Goal: Find specific fact: Find specific fact

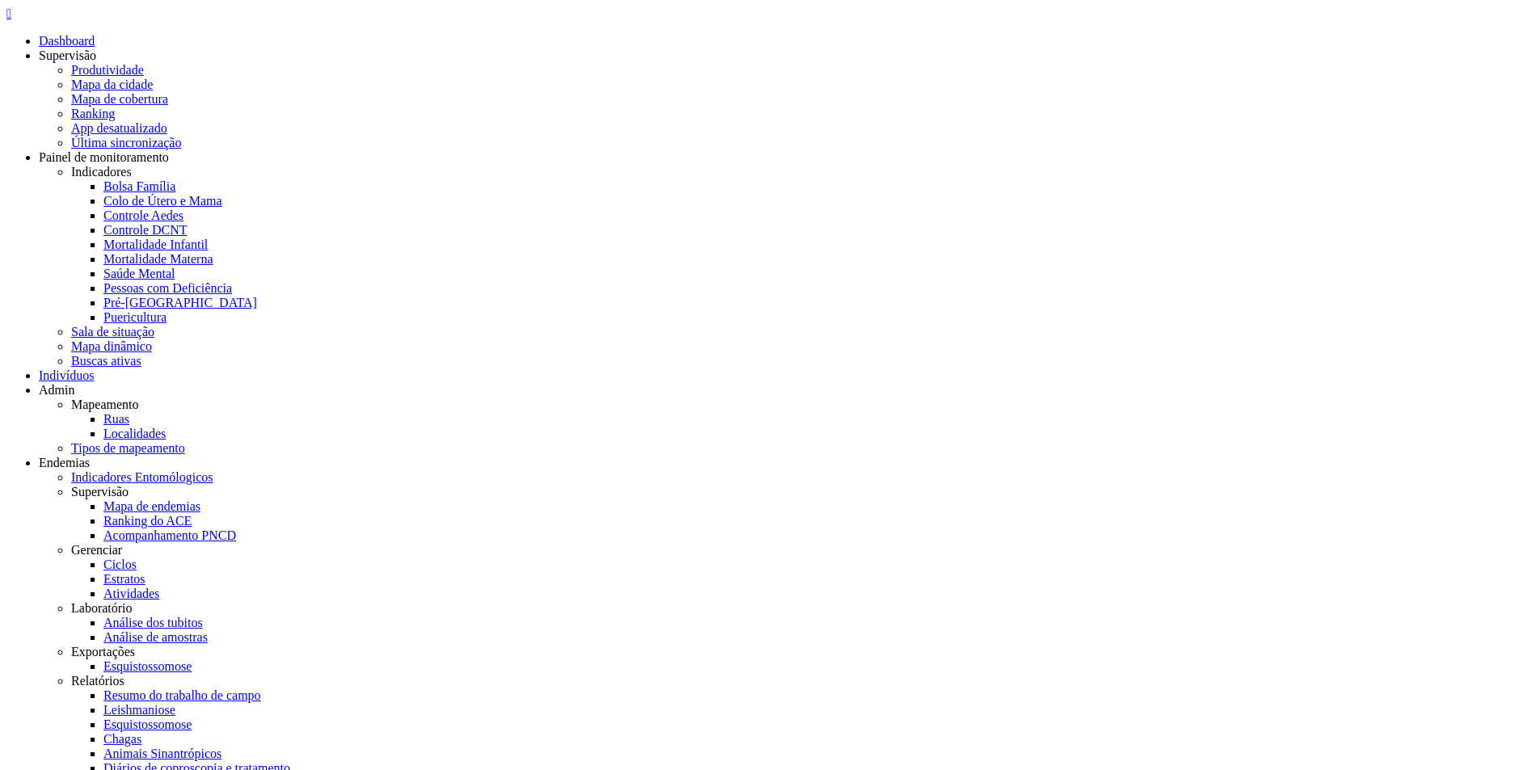
drag, startPoint x: 167, startPoint y: 144, endPoint x: 244, endPoint y: 149, distance: 77.8
copy p "036.382.335-29"
drag, startPoint x: 167, startPoint y: 146, endPoint x: 243, endPoint y: 150, distance: 76.1
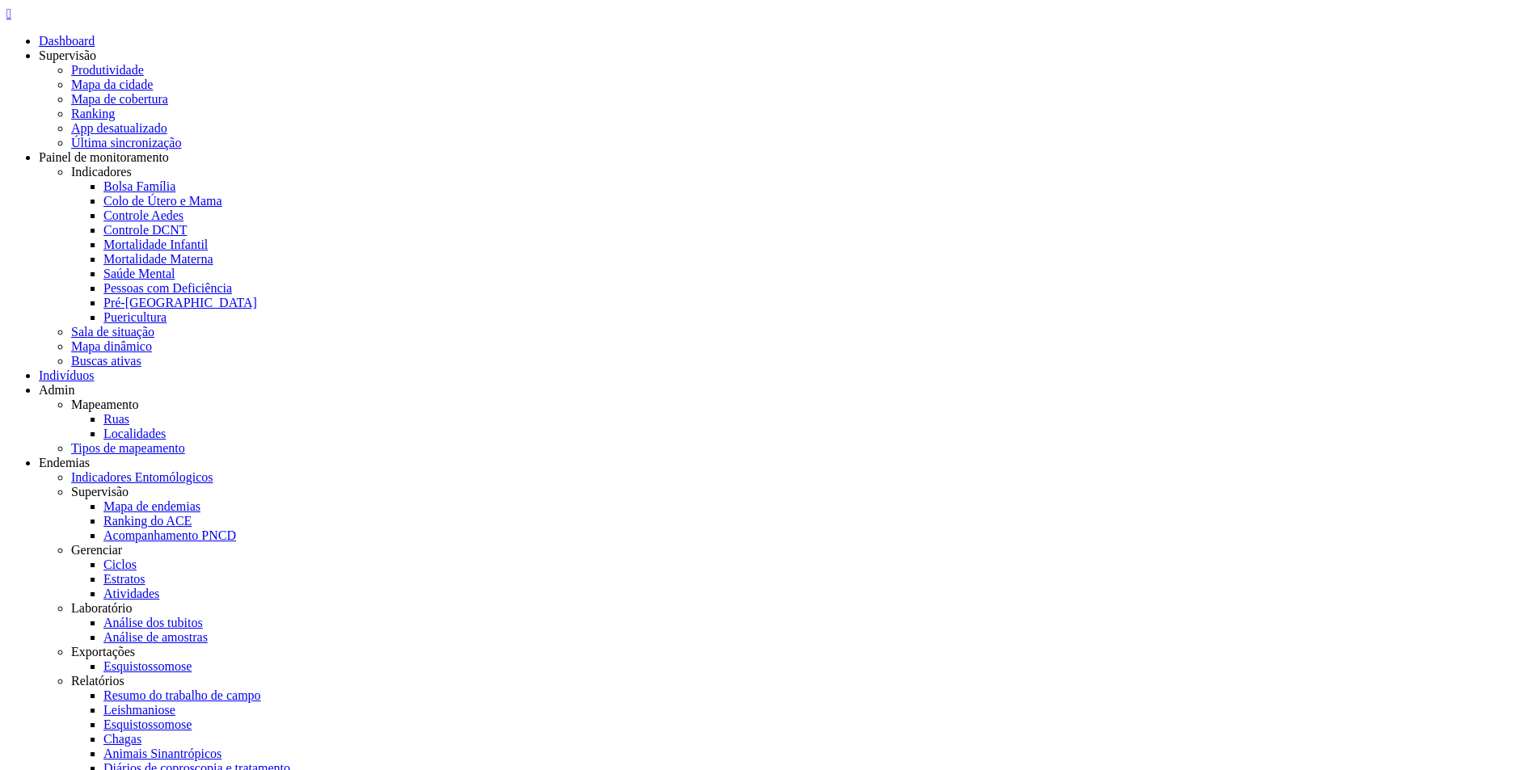
copy span "093.624.576-01"
